Goal: Navigation & Orientation: Find specific page/section

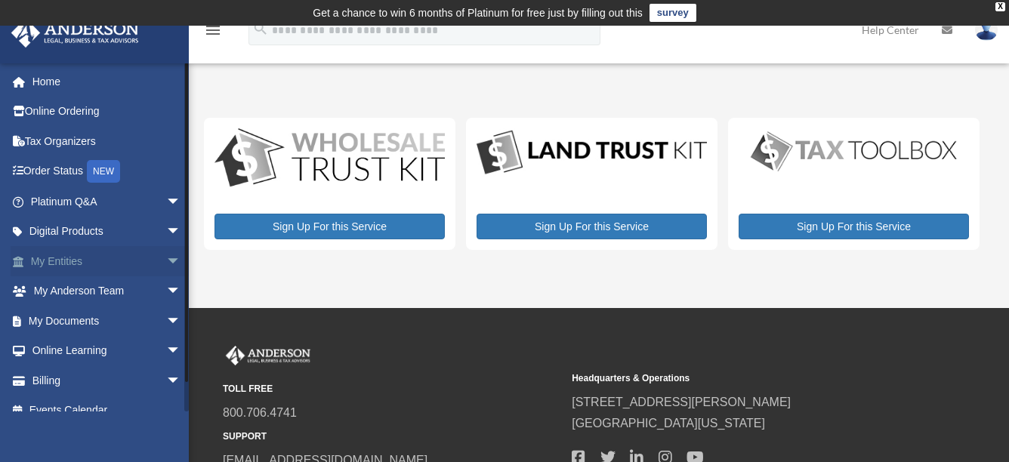
click at [57, 264] on link "My Entities arrow_drop_down" at bounding box center [107, 261] width 193 height 30
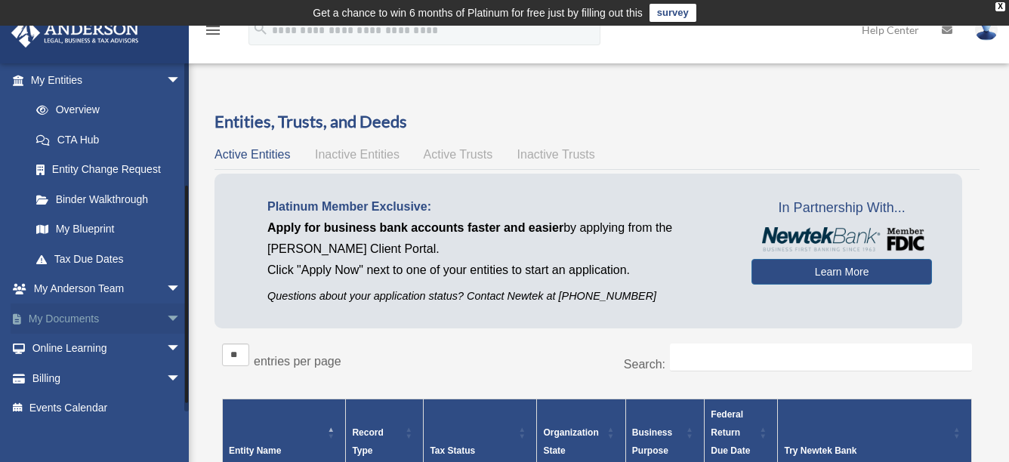
scroll to position [184, 0]
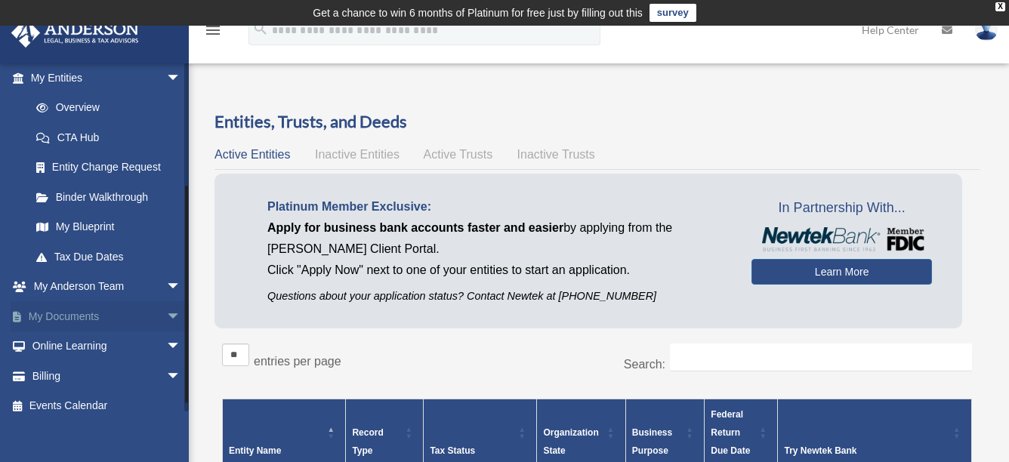
click at [76, 317] on link "My Documents arrow_drop_down" at bounding box center [107, 316] width 193 height 30
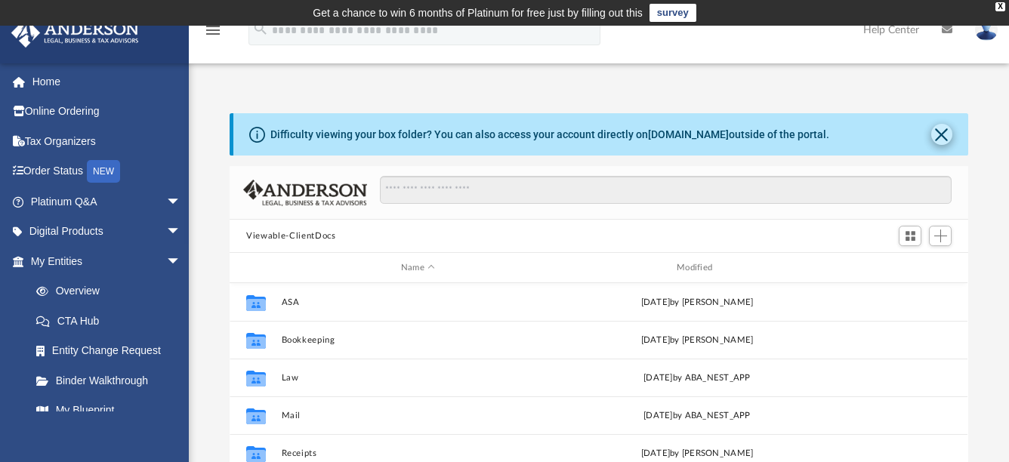
scroll to position [328, 723]
click at [942, 136] on button "Close" at bounding box center [942, 134] width 21 height 21
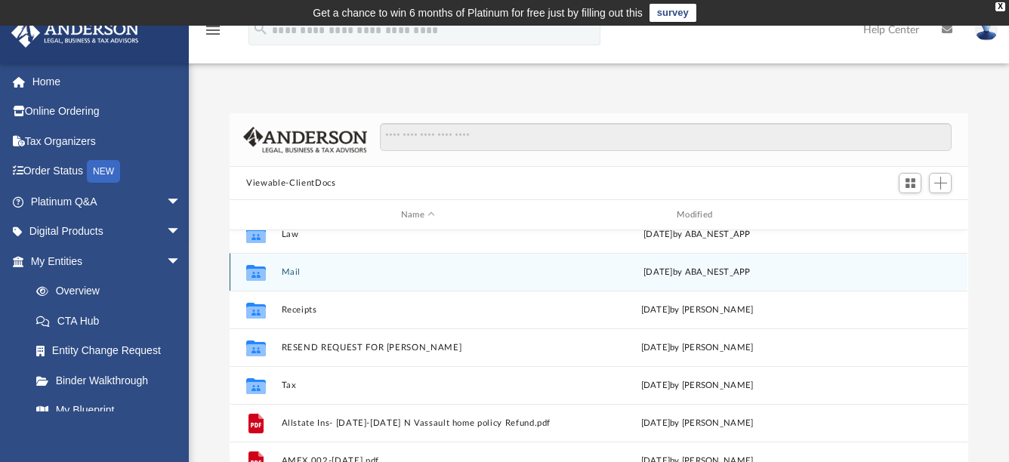
scroll to position [90, 0]
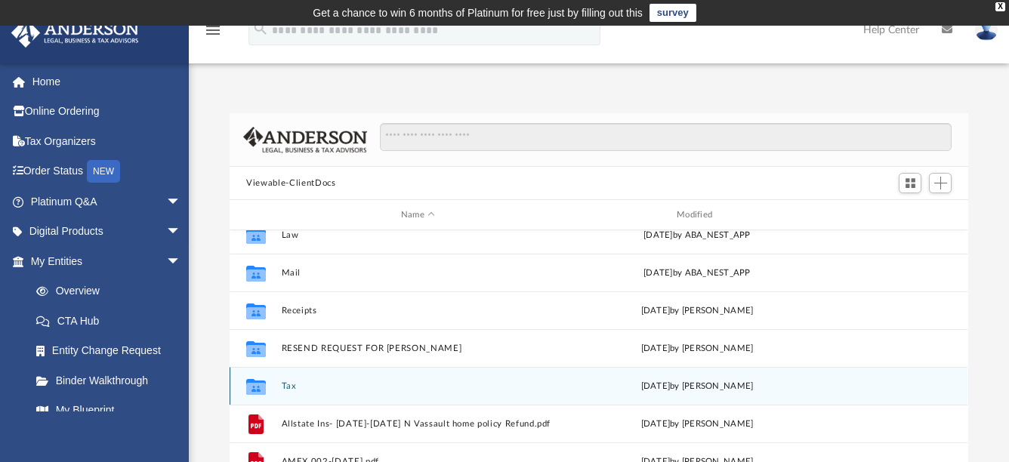
click at [453, 392] on div "Collaborated Folder Tax [DATE] by [PERSON_NAME]" at bounding box center [599, 386] width 738 height 38
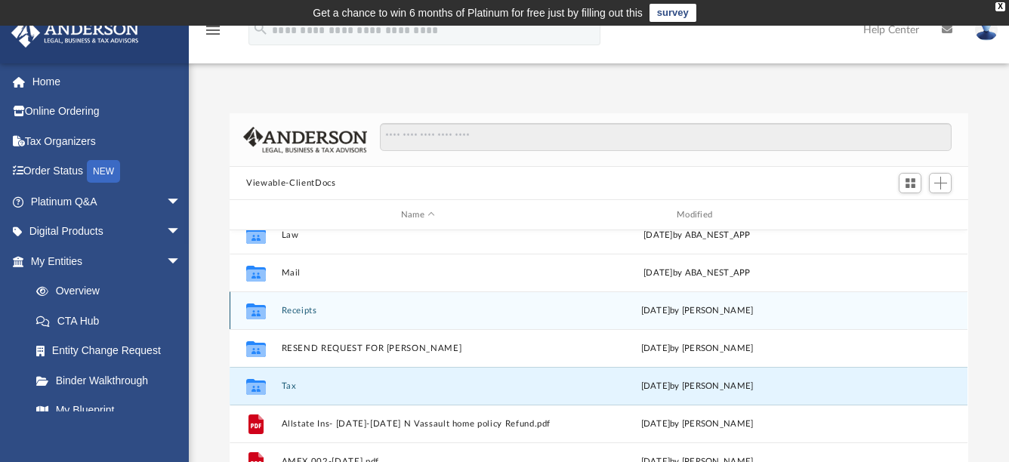
click at [451, 294] on div "Collaborated Folder Receipts [DATE] by [PERSON_NAME]" at bounding box center [599, 311] width 738 height 38
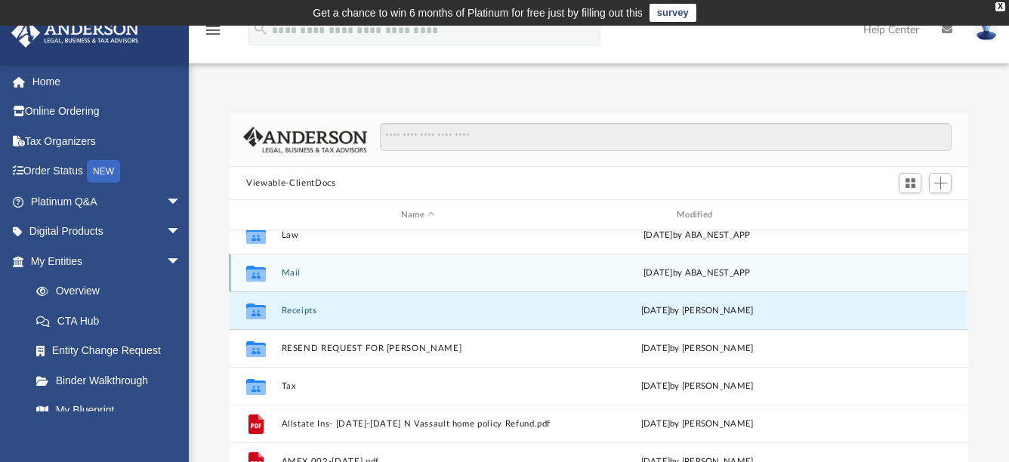
click at [458, 284] on div "Collaborated Folder Mail [DATE] by ABA_NEST_APP" at bounding box center [599, 273] width 738 height 38
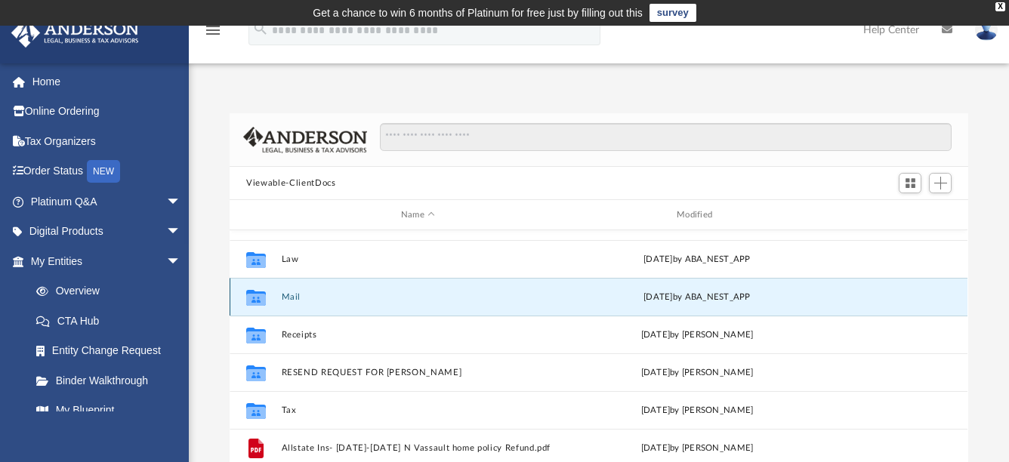
scroll to position [62, 0]
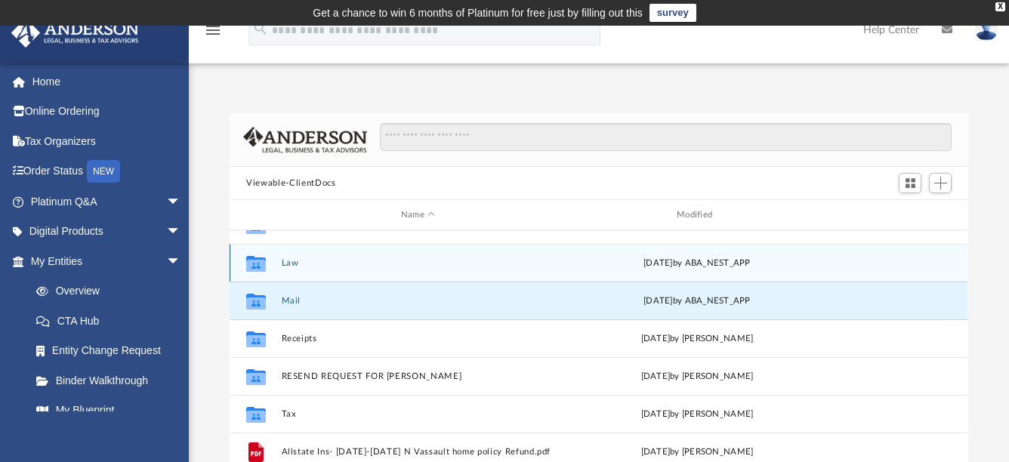
click at [463, 271] on div "Collaborated Folder Law [DATE] by ABA_NEST_APP" at bounding box center [599, 263] width 738 height 38
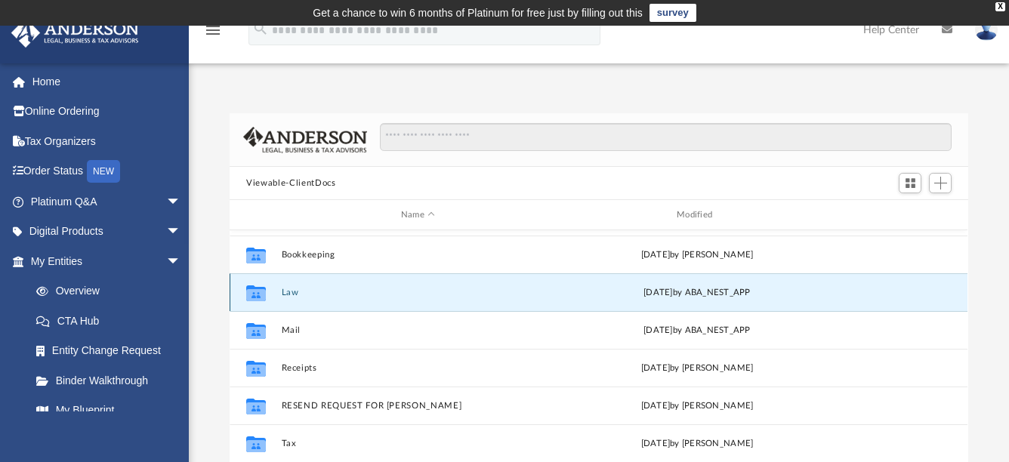
scroll to position [29, 0]
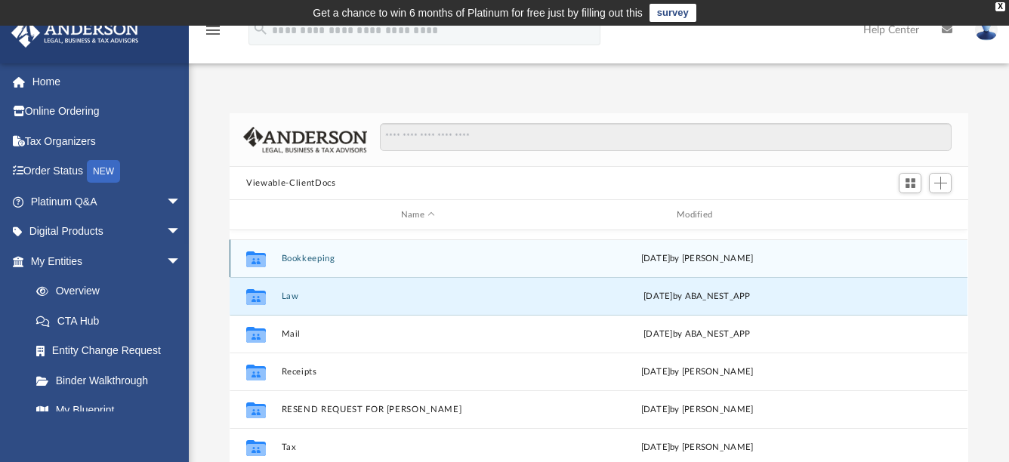
click at [461, 269] on div "Collaborated Folder Bookkeeping [DATE] by [PERSON_NAME]" at bounding box center [599, 259] width 738 height 38
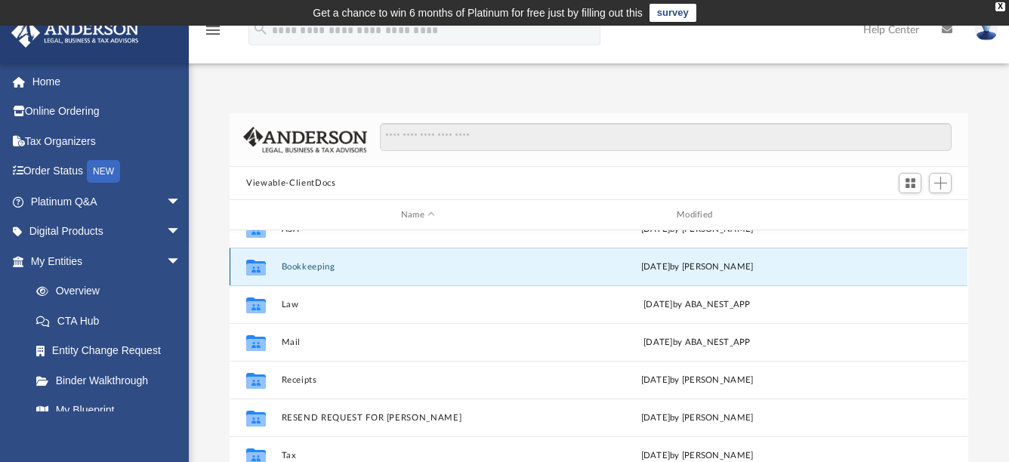
scroll to position [0, 0]
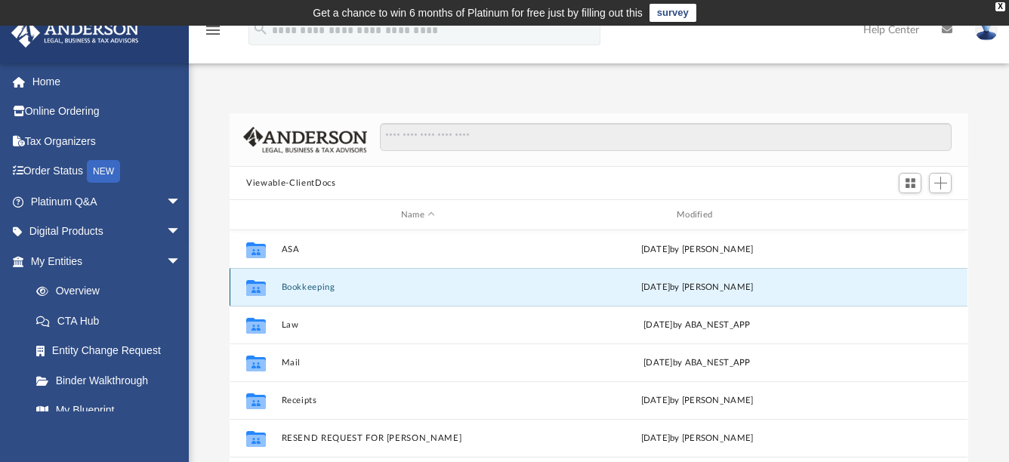
click at [475, 287] on button "Bookkeeping" at bounding box center [418, 288] width 273 height 10
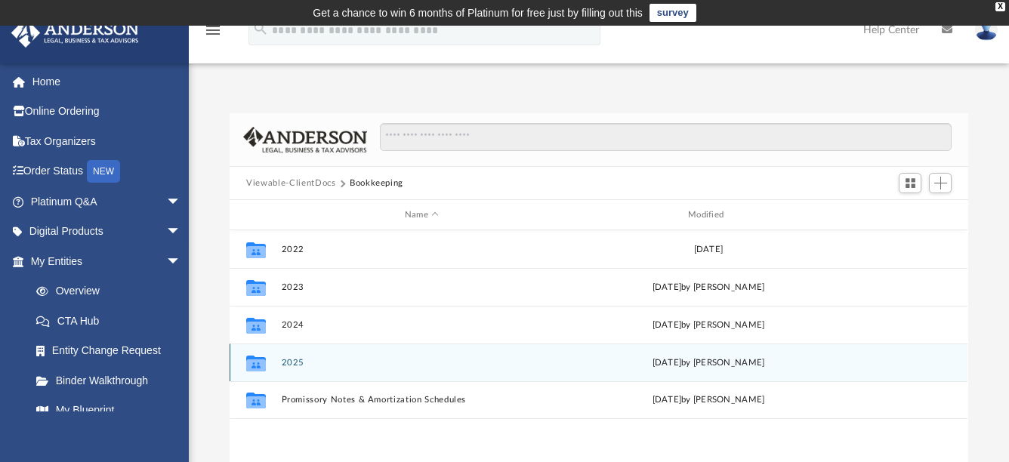
click at [493, 379] on div "Collaborated Folder 2025 [DATE] by [PERSON_NAME]" at bounding box center [599, 363] width 738 height 38
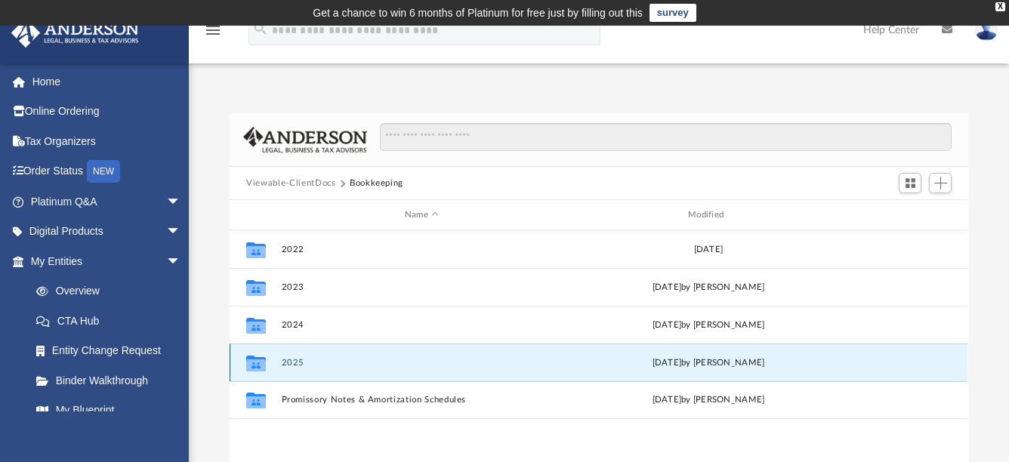
click at [493, 379] on div "Collaborated Folder 2025 [DATE] by [PERSON_NAME]" at bounding box center [599, 363] width 738 height 38
click at [507, 370] on div "Collaborated Folder 2025 [DATE] by [PERSON_NAME]" at bounding box center [599, 363] width 738 height 38
click at [600, 366] on div "[DATE] by [PERSON_NAME]" at bounding box center [709, 364] width 280 height 14
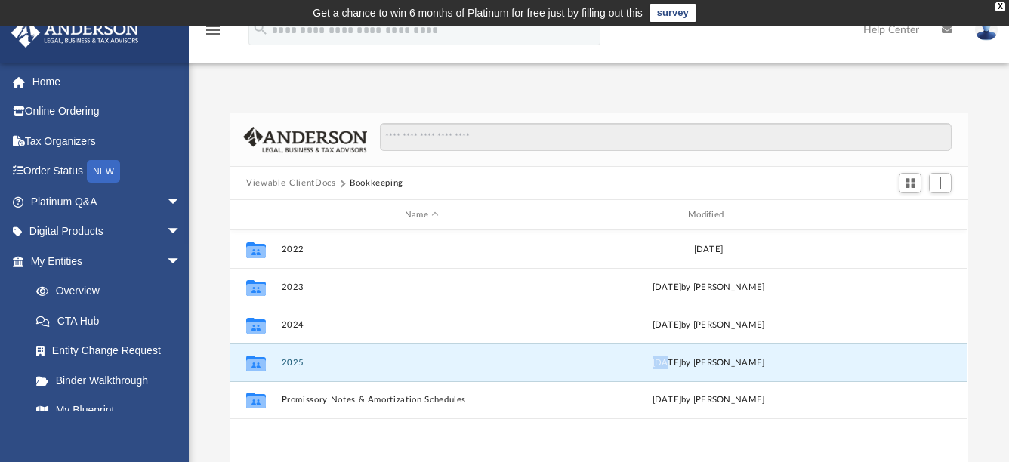
click at [303, 360] on button "2025" at bounding box center [422, 363] width 280 height 10
click at [304, 361] on button "2025" at bounding box center [422, 363] width 280 height 10
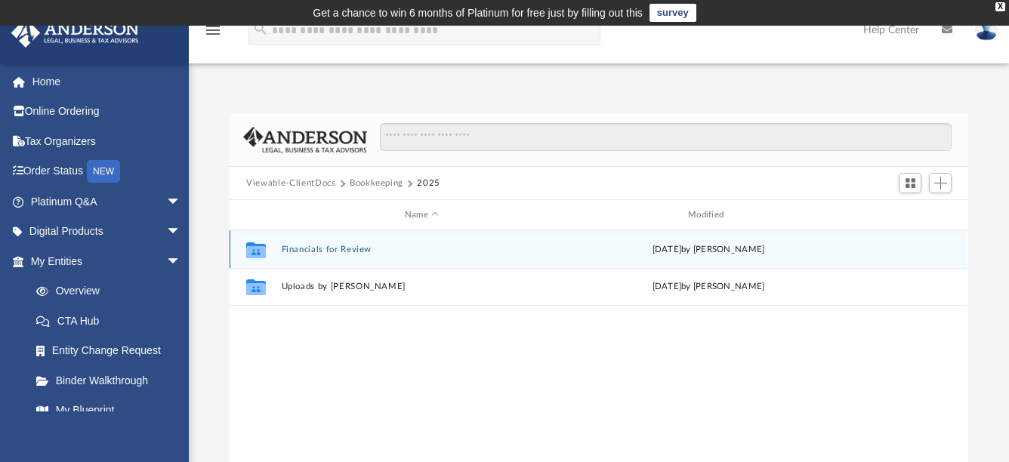
click at [566, 250] on div "Collaborated Folder Financials for Review [DATE] by [PERSON_NAME]" at bounding box center [599, 249] width 738 height 38
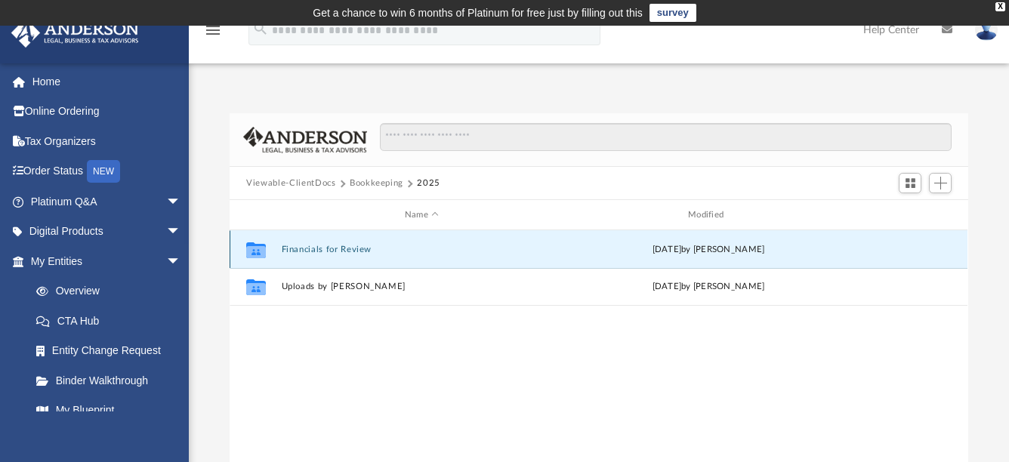
click at [566, 250] on div "Collaborated Folder Financials for Review [DATE] by [PERSON_NAME]" at bounding box center [599, 249] width 738 height 38
click at [533, 254] on button "Financials for Review" at bounding box center [422, 250] width 280 height 10
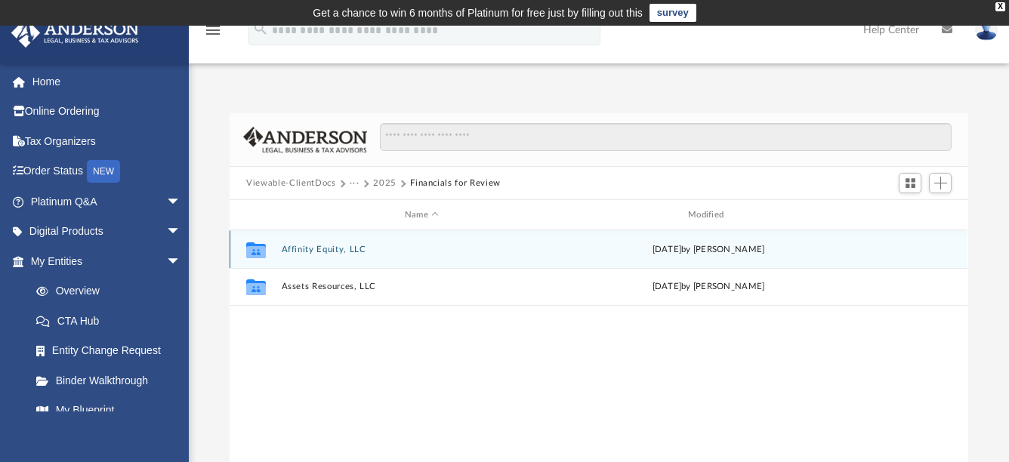
click at [330, 252] on button "Affinity Equity, LLC" at bounding box center [422, 250] width 280 height 10
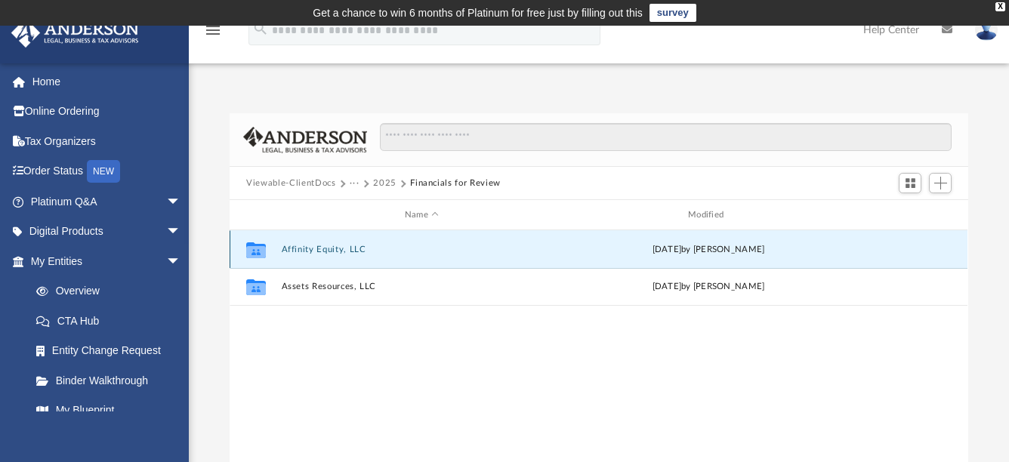
click at [330, 252] on button "Affinity Equity, LLC" at bounding box center [422, 250] width 280 height 10
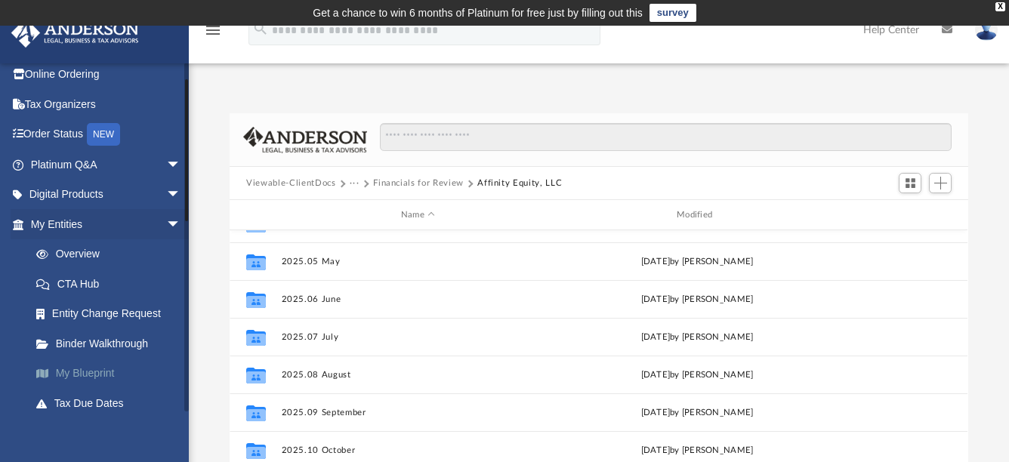
scroll to position [41, 0]
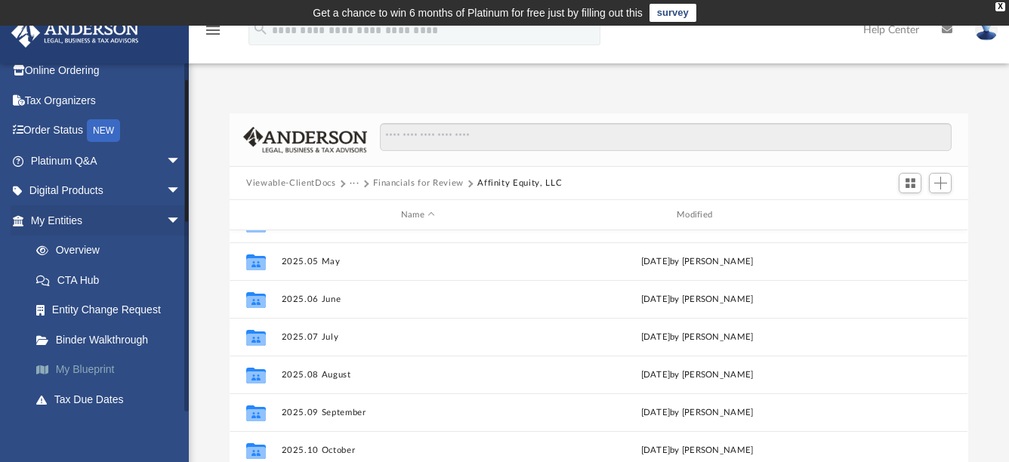
click at [100, 369] on link "My Blueprint" at bounding box center [112, 370] width 183 height 30
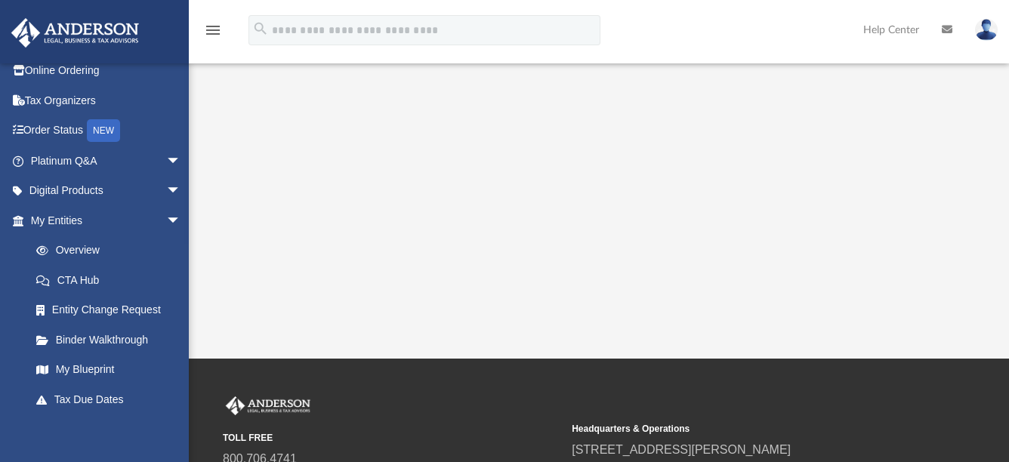
scroll to position [566, 0]
